Goal: Task Accomplishment & Management: Manage account settings

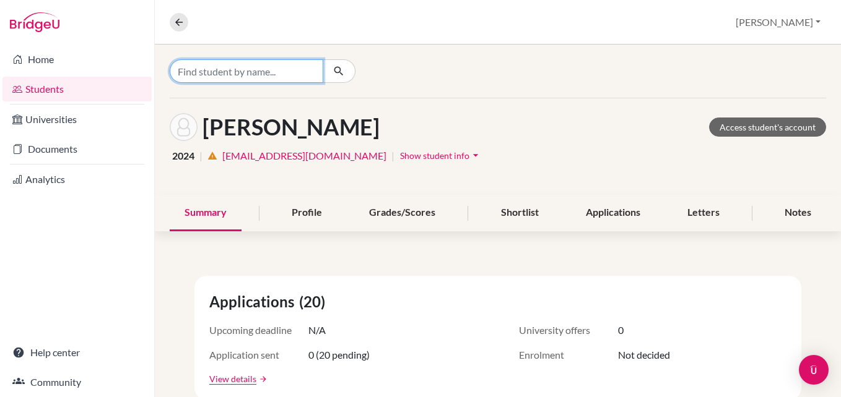
click at [228, 69] on input "Find student by name..." at bounding box center [247, 71] width 154 height 24
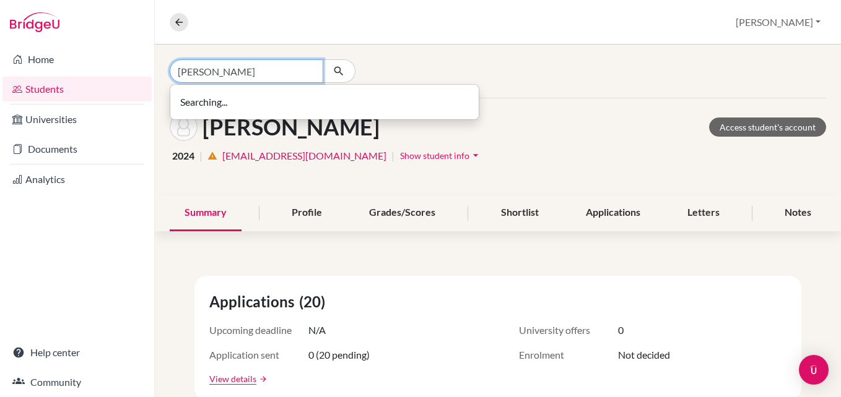
type input "[PERSON_NAME]"
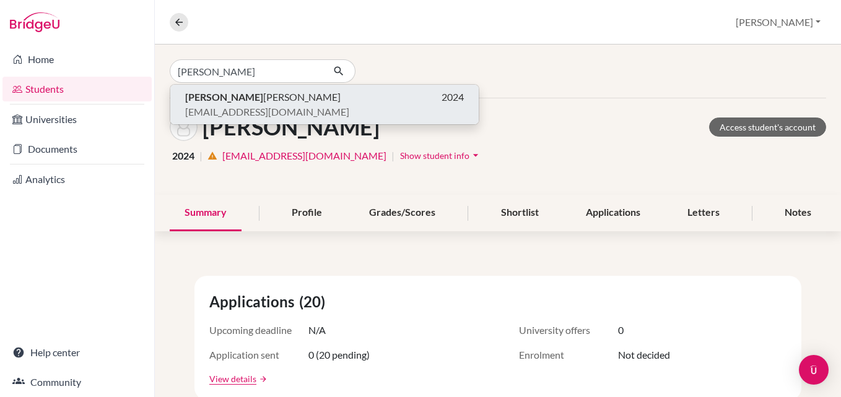
click at [219, 102] on span "Mandip Sapkota" at bounding box center [262, 97] width 155 height 15
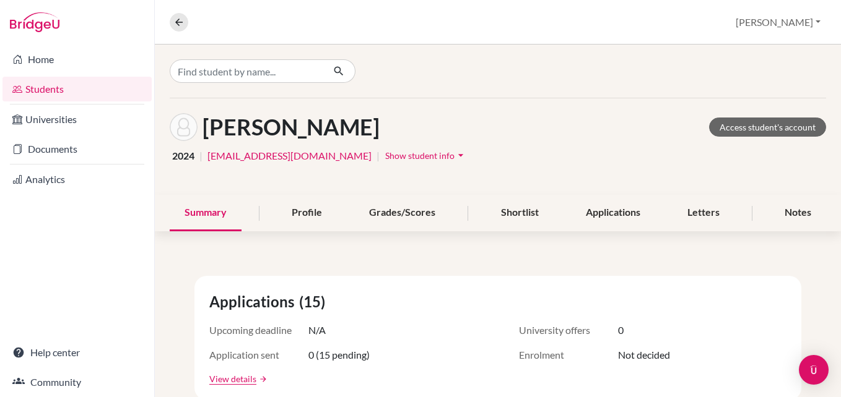
click at [385, 155] on span "Show student info" at bounding box center [419, 155] width 69 height 11
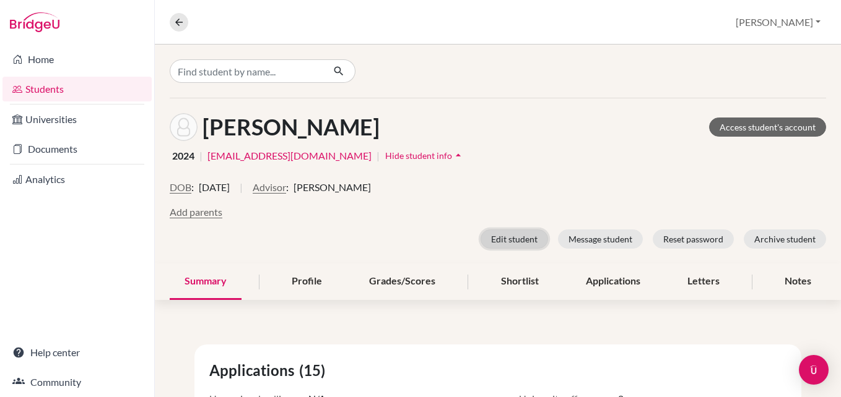
click at [490, 238] on button "Edit student" at bounding box center [513, 239] width 67 height 19
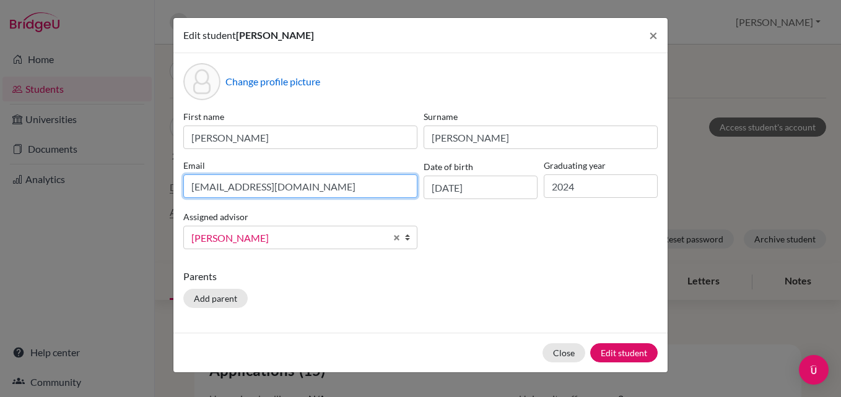
click at [267, 190] on input "[EMAIL_ADDRESS][DOMAIN_NAME]" at bounding box center [300, 187] width 234 height 24
paste input "[EMAIL_ADDRESS][DOMAIN_NAME]"
type input "[EMAIL_ADDRESS][DOMAIN_NAME]"
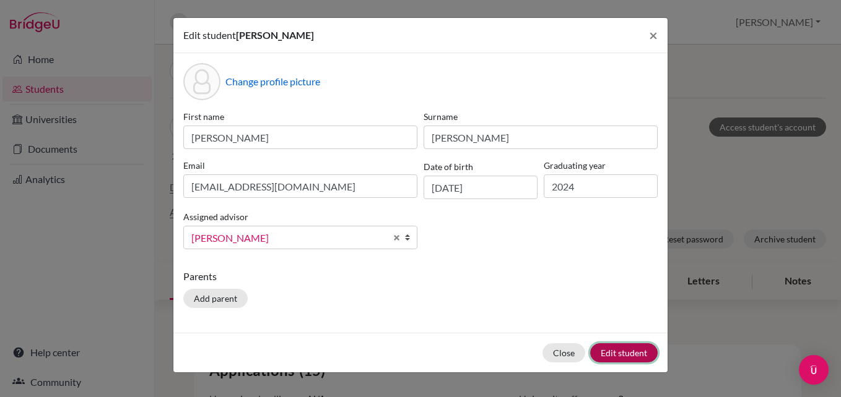
click at [497, 353] on button "Edit student" at bounding box center [623, 353] width 67 height 19
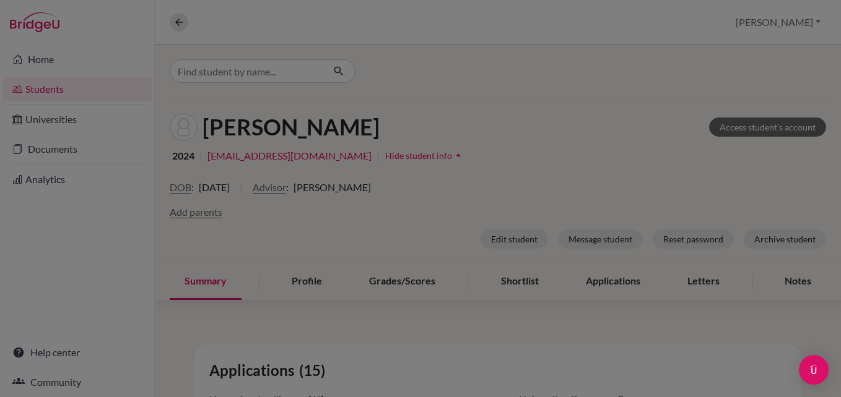
click at [497, 239] on div at bounding box center [420, 198] width 841 height 397
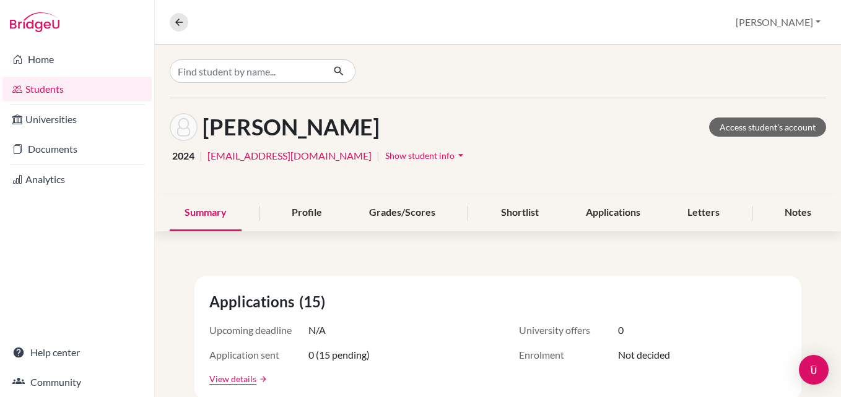
click at [385, 158] on span "Show student info" at bounding box center [419, 155] width 69 height 11
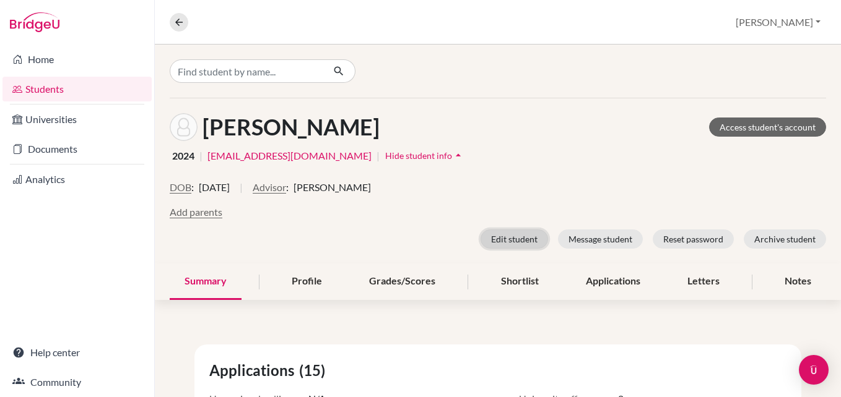
click at [503, 242] on button "Edit student" at bounding box center [513, 239] width 67 height 19
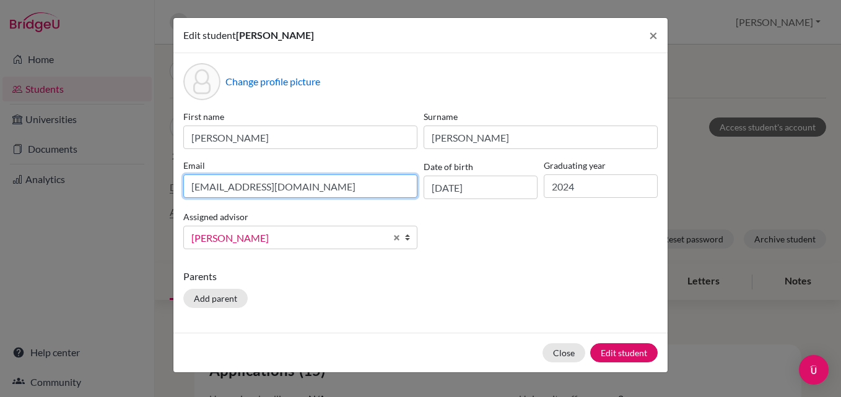
click at [264, 183] on input "[EMAIL_ADDRESS][DOMAIN_NAME]" at bounding box center [300, 187] width 234 height 24
paste input "[EMAIL_ADDRESS][DOMAIN_NAME]"
type input "[EMAIL_ADDRESS][DOMAIN_NAME]"
click at [546, 319] on div "Change profile picture First name [PERSON_NAME] Surname [PERSON_NAME] Email [EM…" at bounding box center [420, 193] width 494 height 280
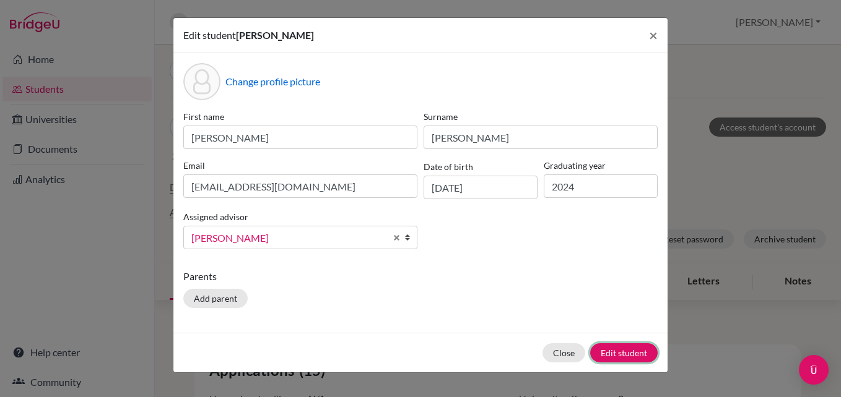
click at [614, 352] on button "Edit student" at bounding box center [623, 353] width 67 height 19
